Goal: Book appointment/travel/reservation

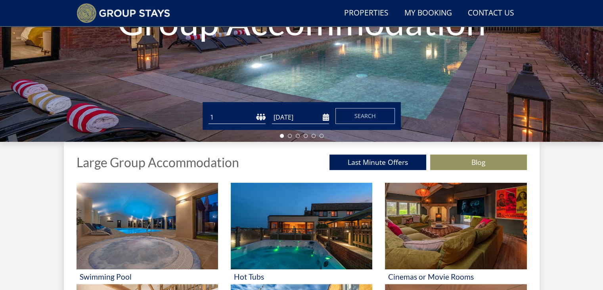
scroll to position [177, 0]
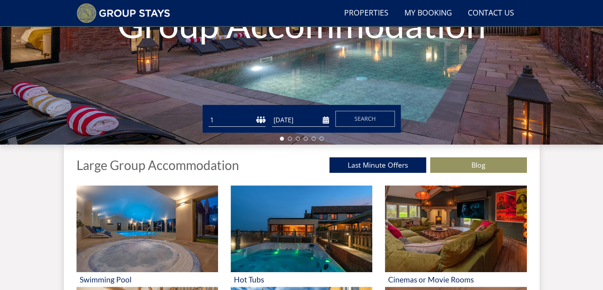
click at [259, 119] on select "1 2 3 4 5 6 7 8 9 10 11 12 13 14 15 16 17 18 19 20 21 22 23 24 25 26 27 28 29 3…" at bounding box center [237, 119] width 57 height 13
select select "14"
click at [209, 113] on select "1 2 3 4 5 6 7 8 9 10 11 12 13 14 15 16 17 18 19 20 21 22 23 24 25 26 27 28 29 3…" at bounding box center [237, 119] width 57 height 13
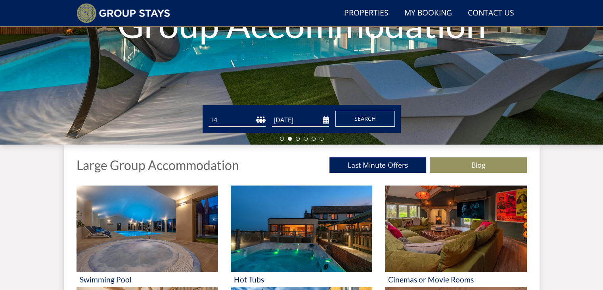
click at [360, 115] on span "Search" at bounding box center [365, 119] width 21 height 8
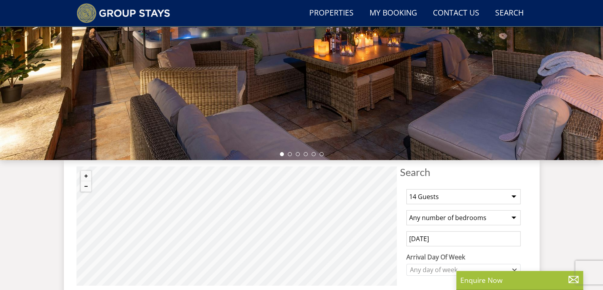
scroll to position [230, 0]
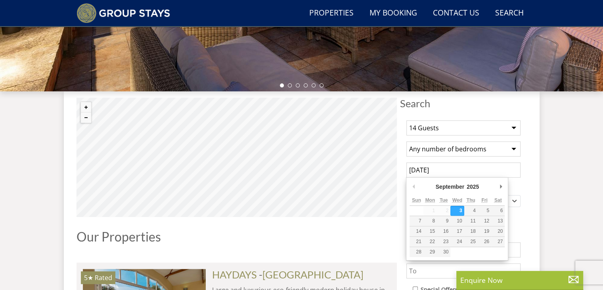
click at [441, 169] on input "[DATE]" at bounding box center [464, 169] width 114 height 15
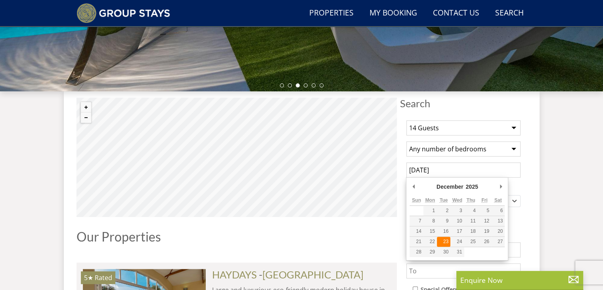
type input "[DATE]"
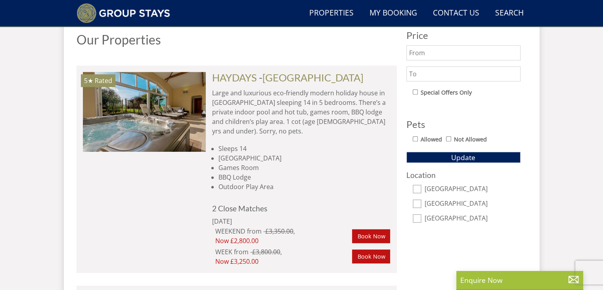
scroll to position [441, 0]
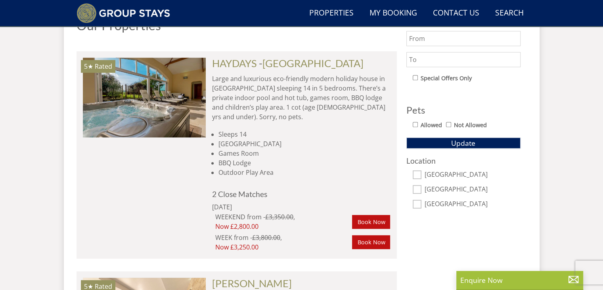
select select "14"
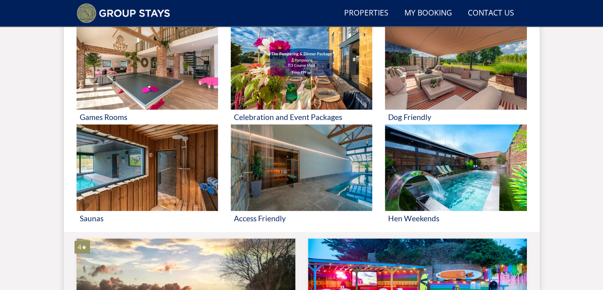
scroll to position [442, 0]
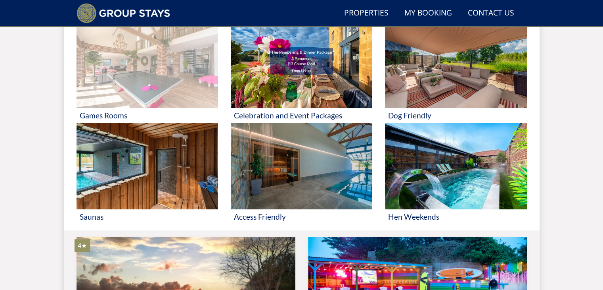
click at [145, 59] on img at bounding box center [148, 65] width 142 height 86
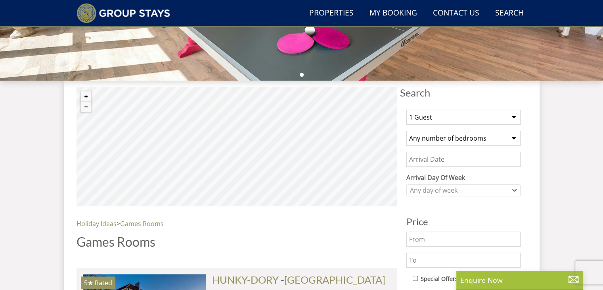
scroll to position [246, 0]
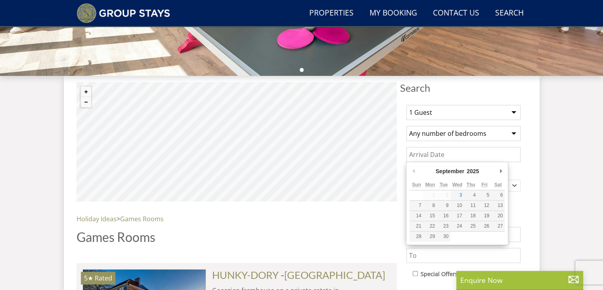
click at [414, 153] on input "Date" at bounding box center [464, 154] width 114 height 15
type input "[DATE]"
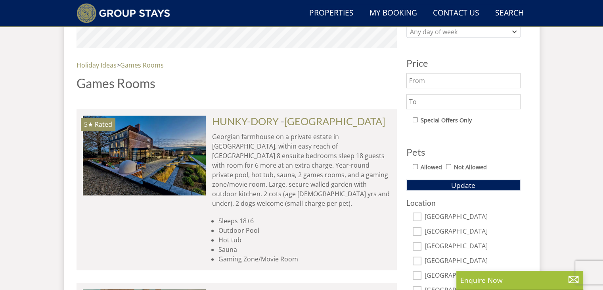
scroll to position [384, 0]
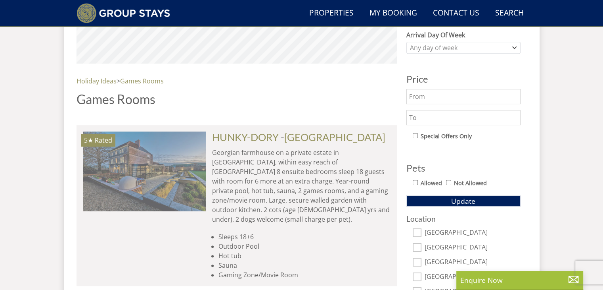
click at [127, 175] on img at bounding box center [144, 170] width 123 height 79
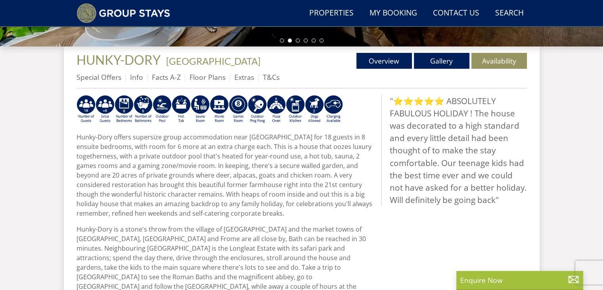
scroll to position [249, 0]
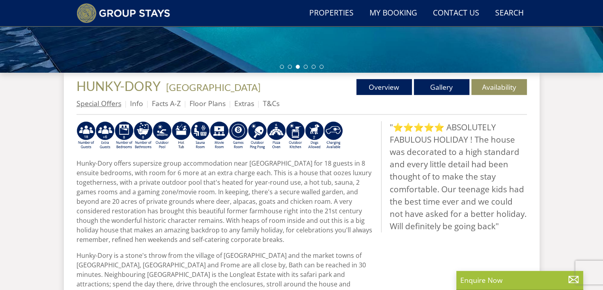
click at [103, 103] on link "Special Offers" at bounding box center [99, 103] width 45 height 10
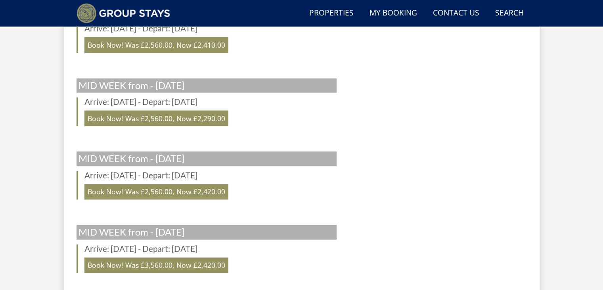
scroll to position [690, 0]
